Goal: Task Accomplishment & Management: Manage account settings

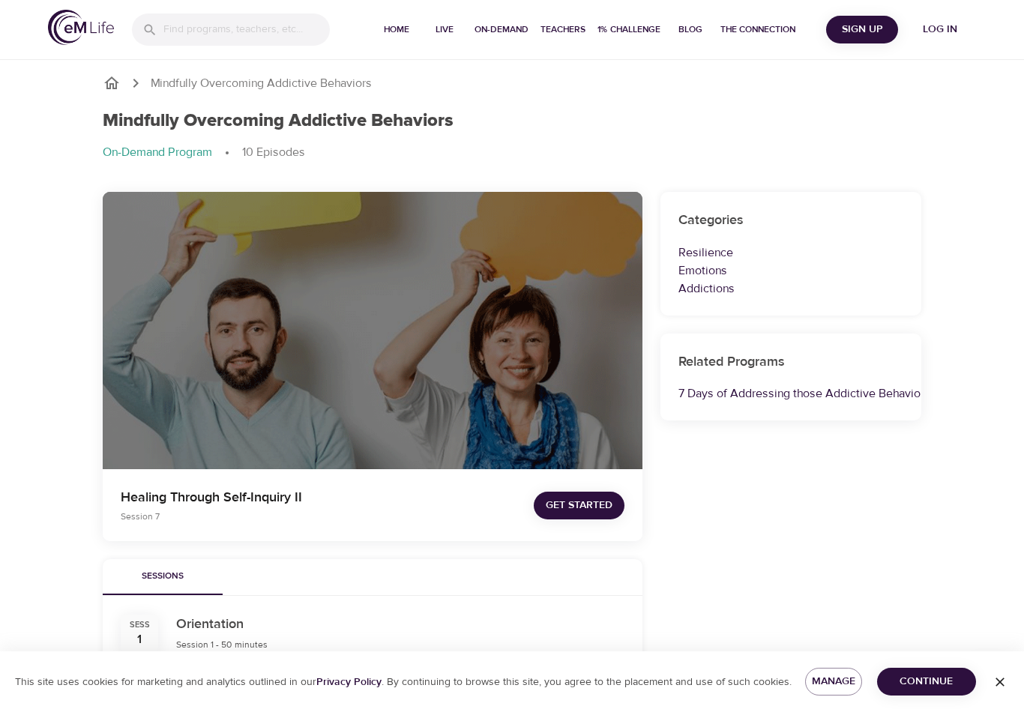
click at [596, 502] on span "Get Started" at bounding box center [579, 505] width 67 height 19
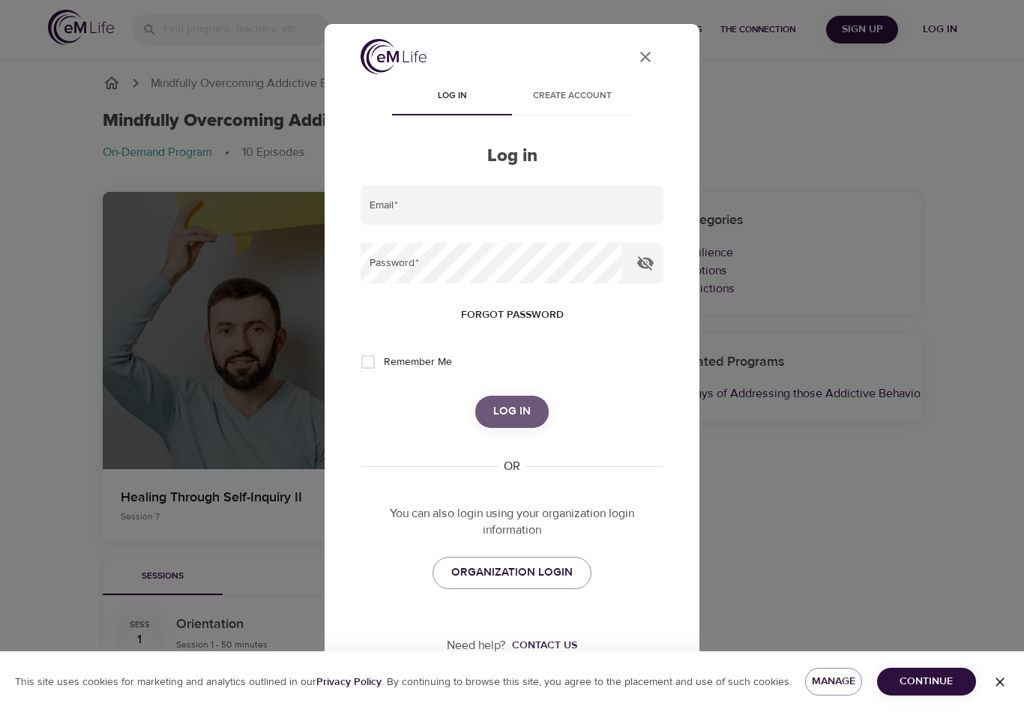
click at [518, 406] on span "Log in" at bounding box center [511, 411] width 37 height 19
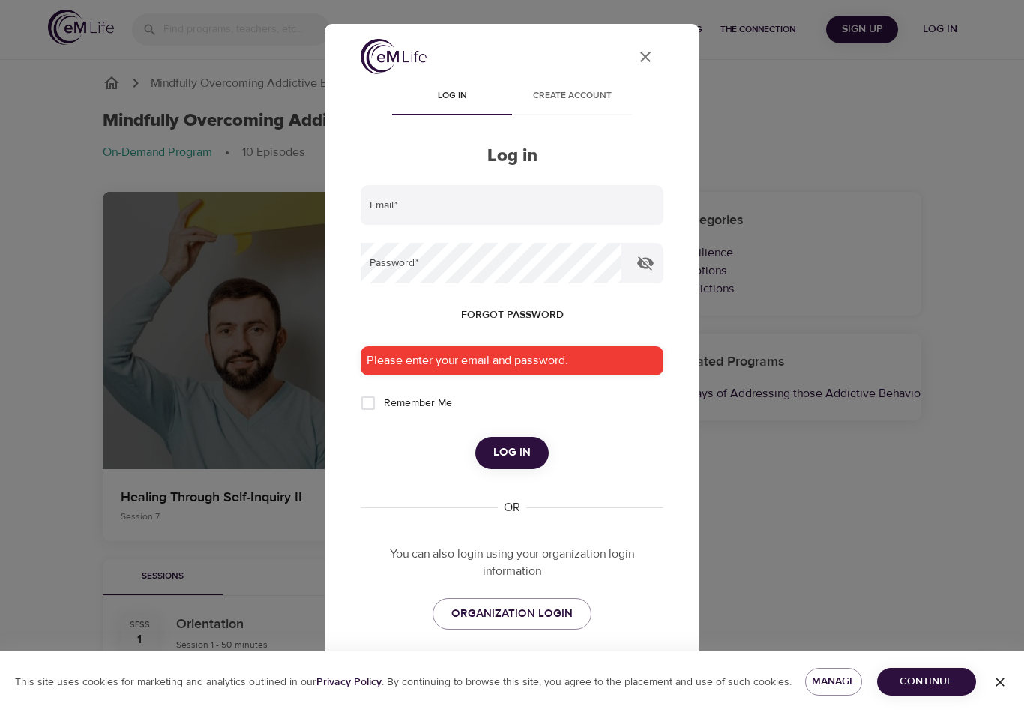
click at [556, 194] on input "email" at bounding box center [512, 205] width 303 height 40
type input "[EMAIL_ADDRESS][DOMAIN_NAME]"
click at [511, 451] on button "Log in" at bounding box center [511, 452] width 73 height 31
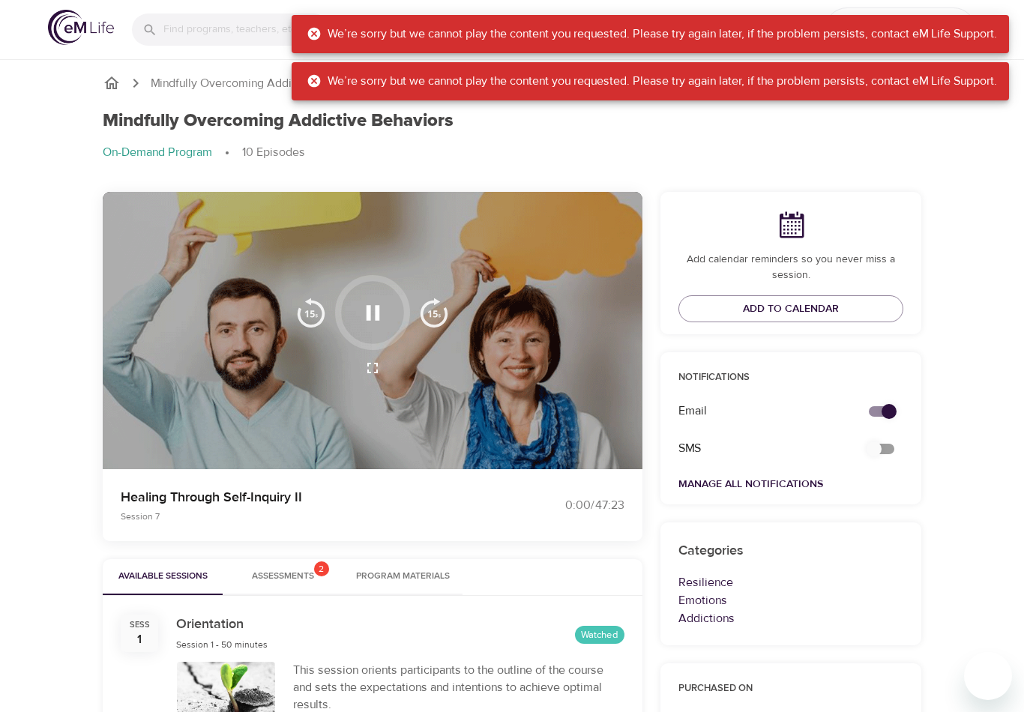
click at [316, 43] on div "We’re sorry but we cannot play the content you requested. Please try again late…" at bounding box center [652, 33] width 691 height 29
click at [309, 40] on icon at bounding box center [314, 34] width 13 height 13
click at [322, 34] on div "We’re sorry but we cannot play the content you requested. Please try again late…" at bounding box center [652, 33] width 691 height 29
click at [314, 41] on icon at bounding box center [314, 33] width 15 height 15
click at [328, 26] on div "We’re sorry but we cannot play the content you requested. Please try again late…" at bounding box center [652, 33] width 691 height 29
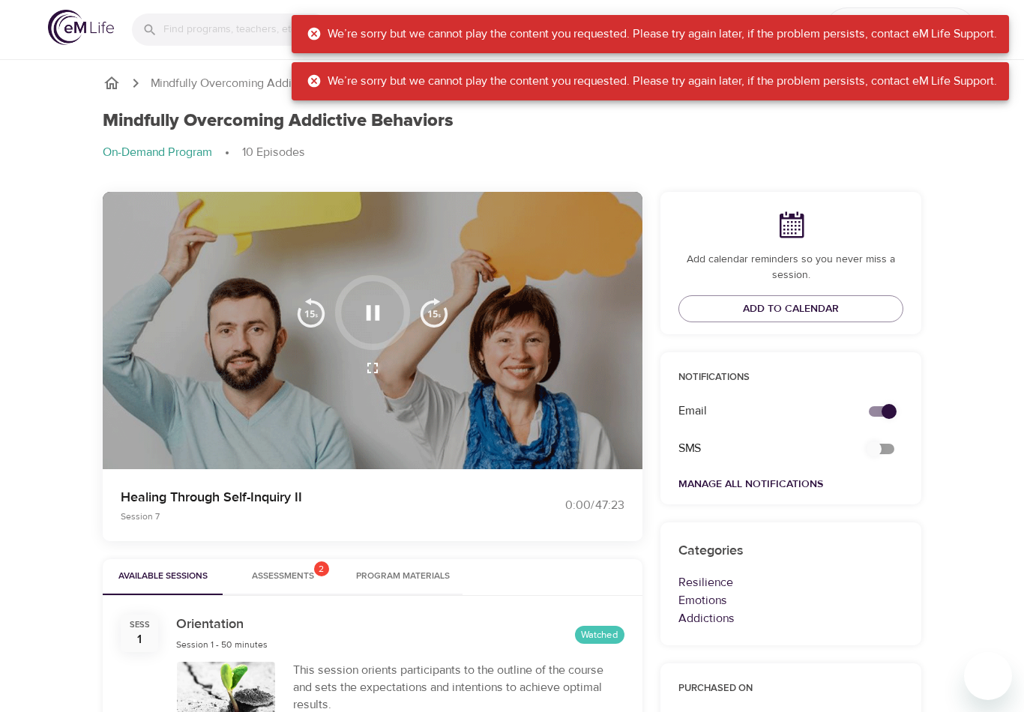
click at [385, 318] on icon "button" at bounding box center [373, 313] width 26 height 26
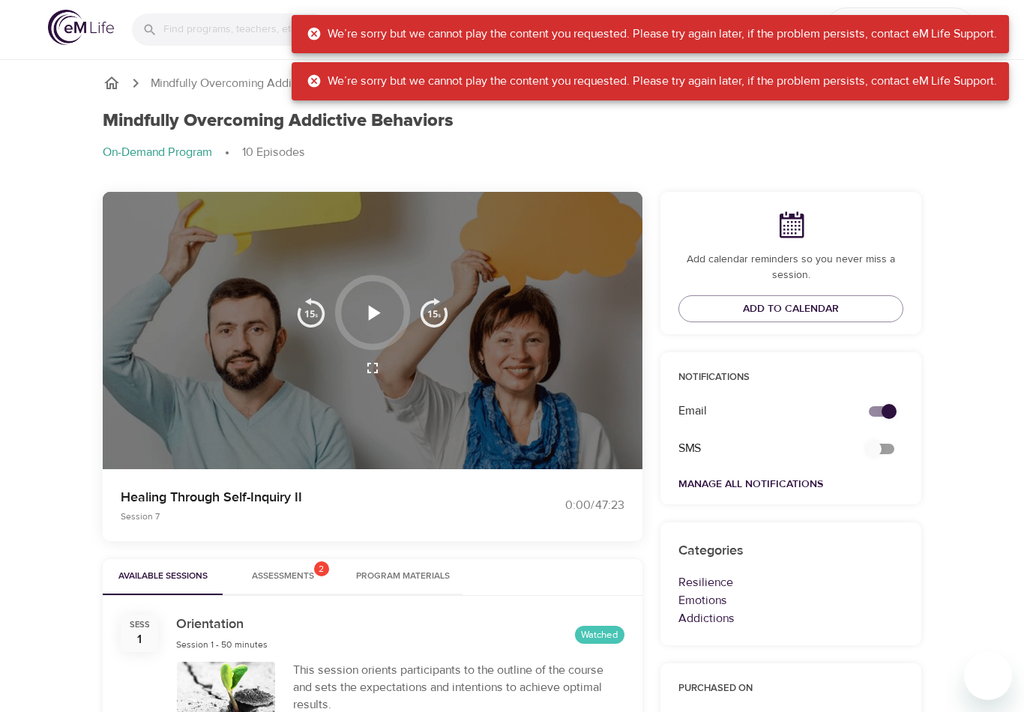
click at [373, 325] on icon "button" at bounding box center [373, 313] width 26 height 26
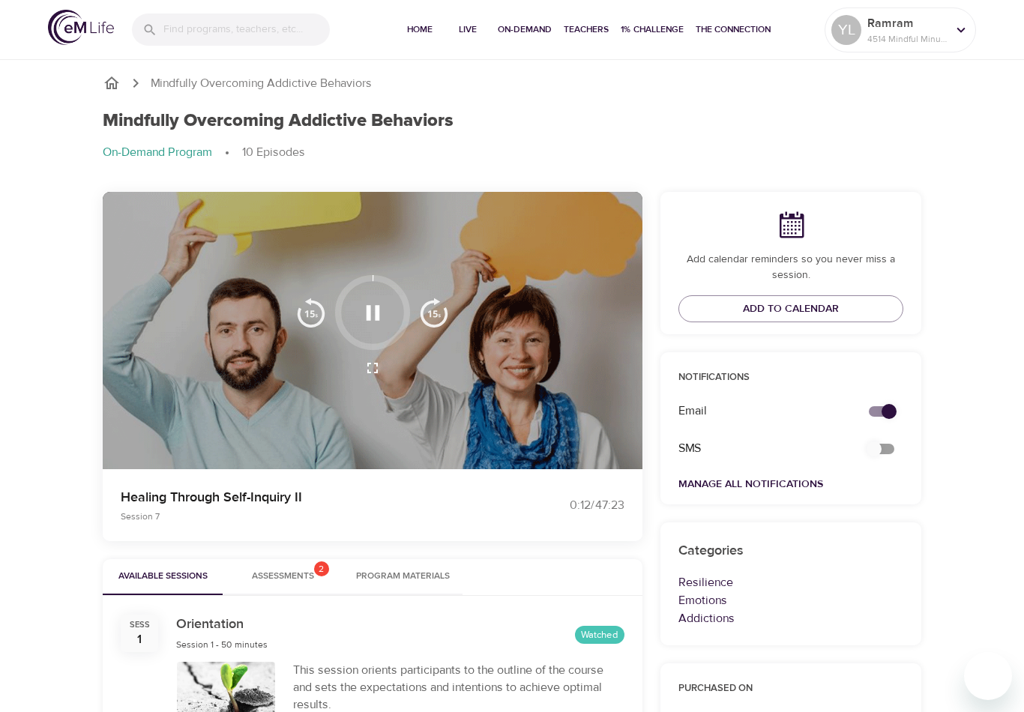
click at [959, 40] on div at bounding box center [961, 30] width 22 height 22
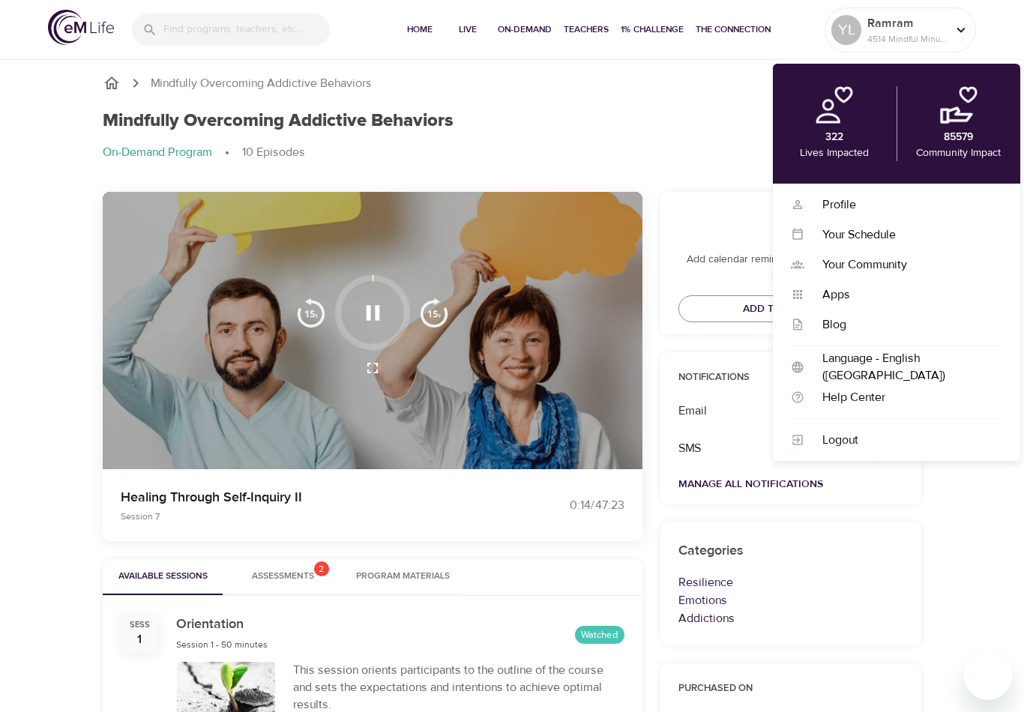
click at [846, 442] on div "Logout" at bounding box center [904, 440] width 198 height 17
